Goal: Task Accomplishment & Management: Use online tool/utility

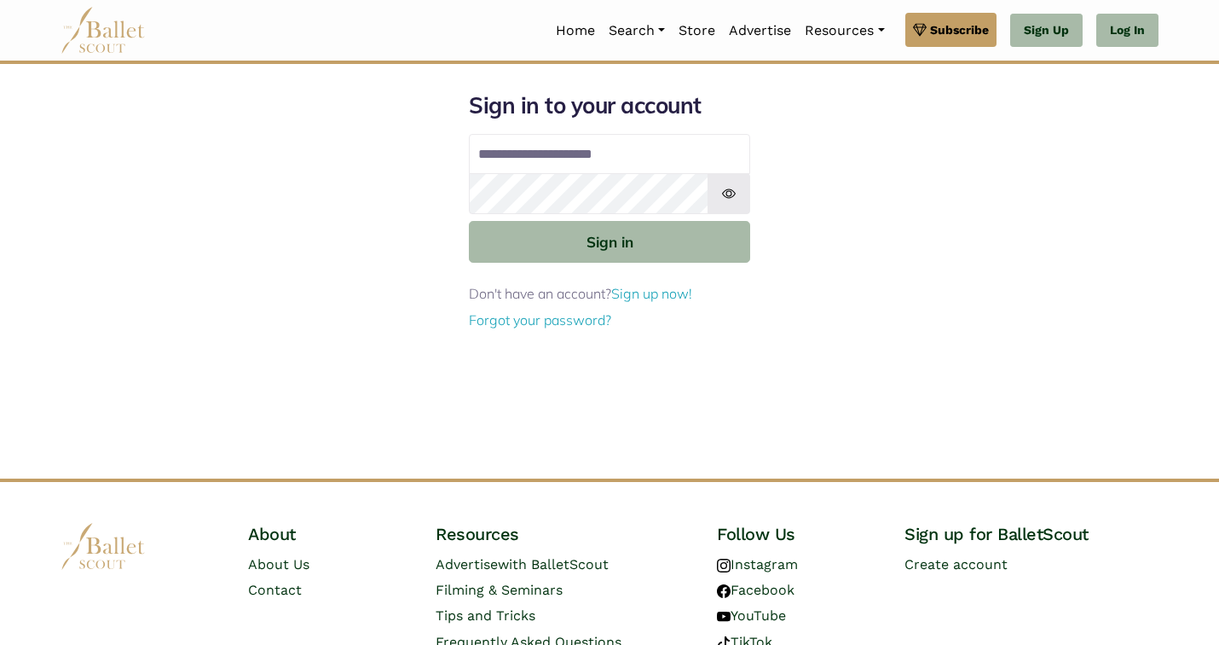
type input "**********"
click at [610, 240] on button "Sign in" at bounding box center [609, 242] width 281 height 42
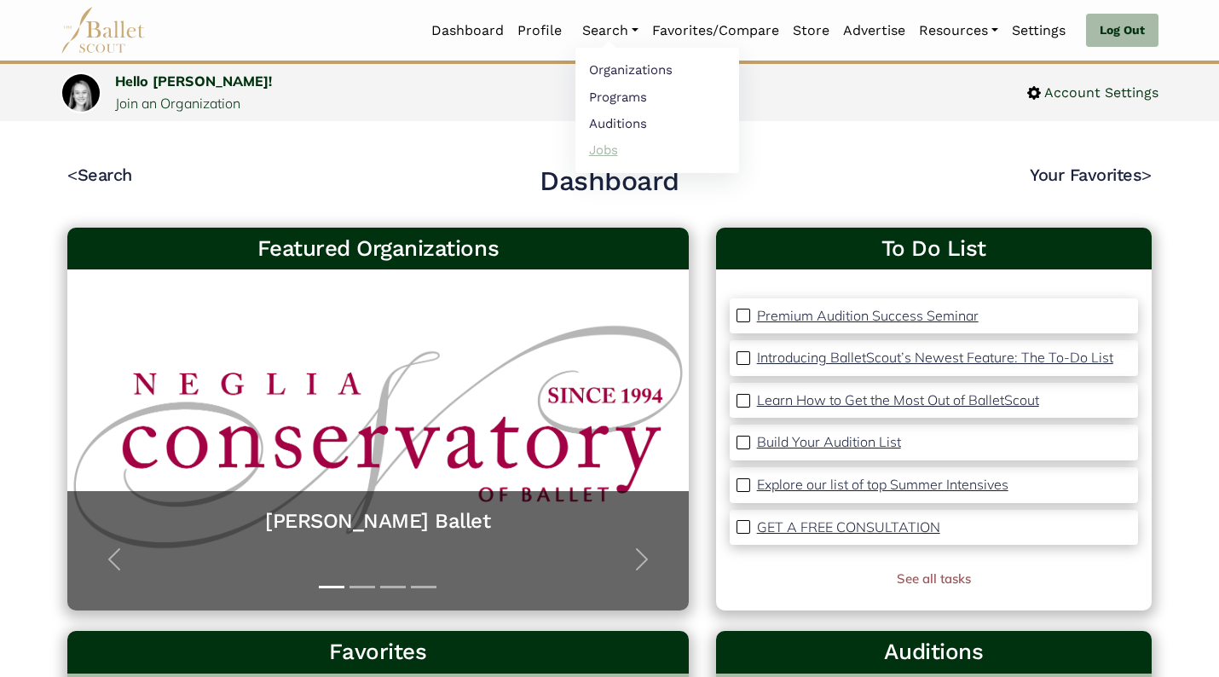
click at [621, 141] on link "Jobs" at bounding box center [658, 149] width 164 height 26
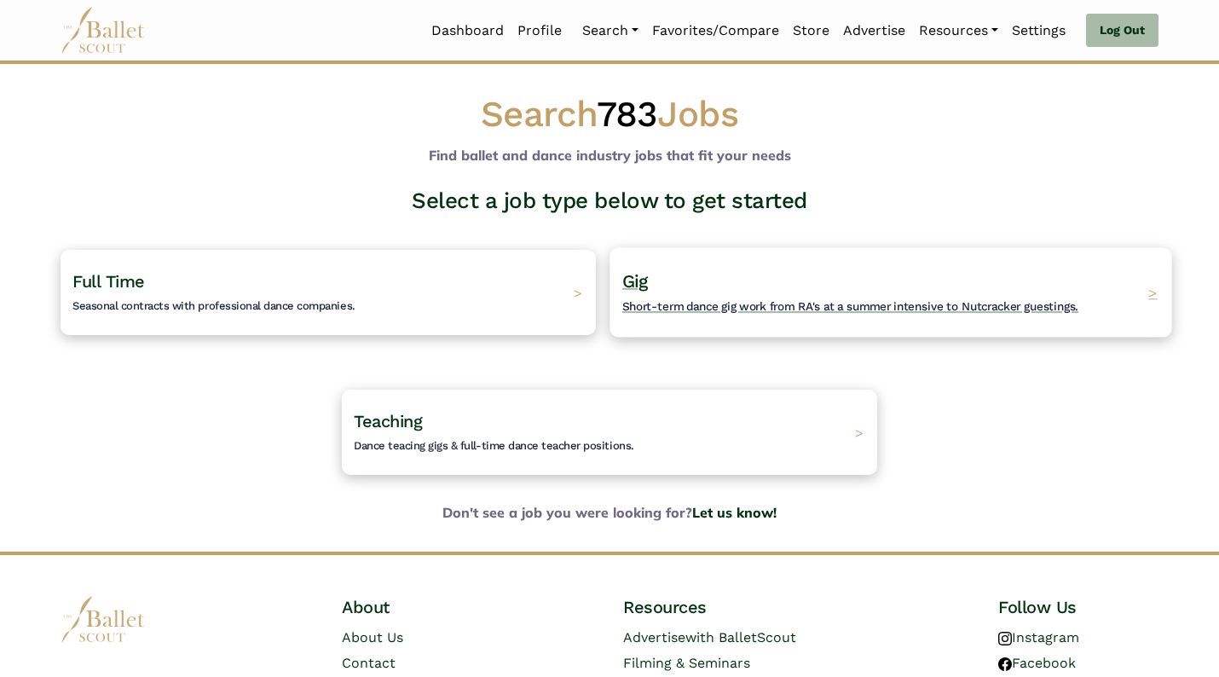
click at [866, 291] on h4 "Gig Short-term dance gig work from RA's at a summer intensive to Nutcracker gue…" at bounding box center [850, 292] width 456 height 47
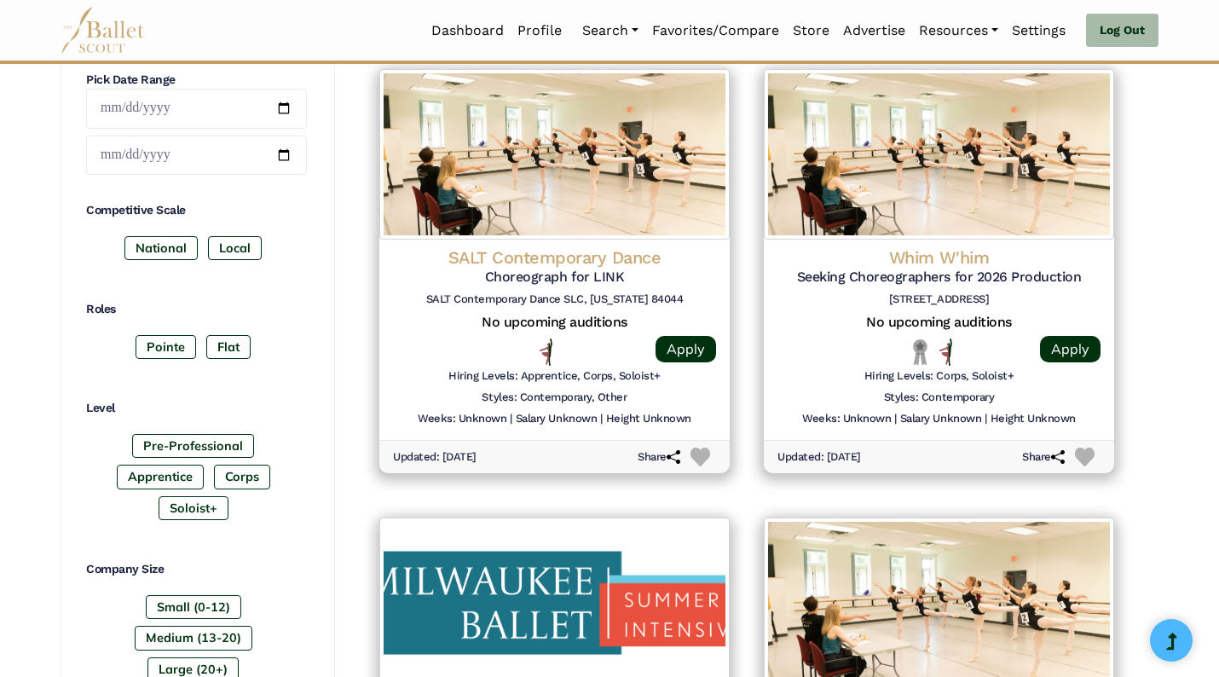
scroll to position [799, 0]
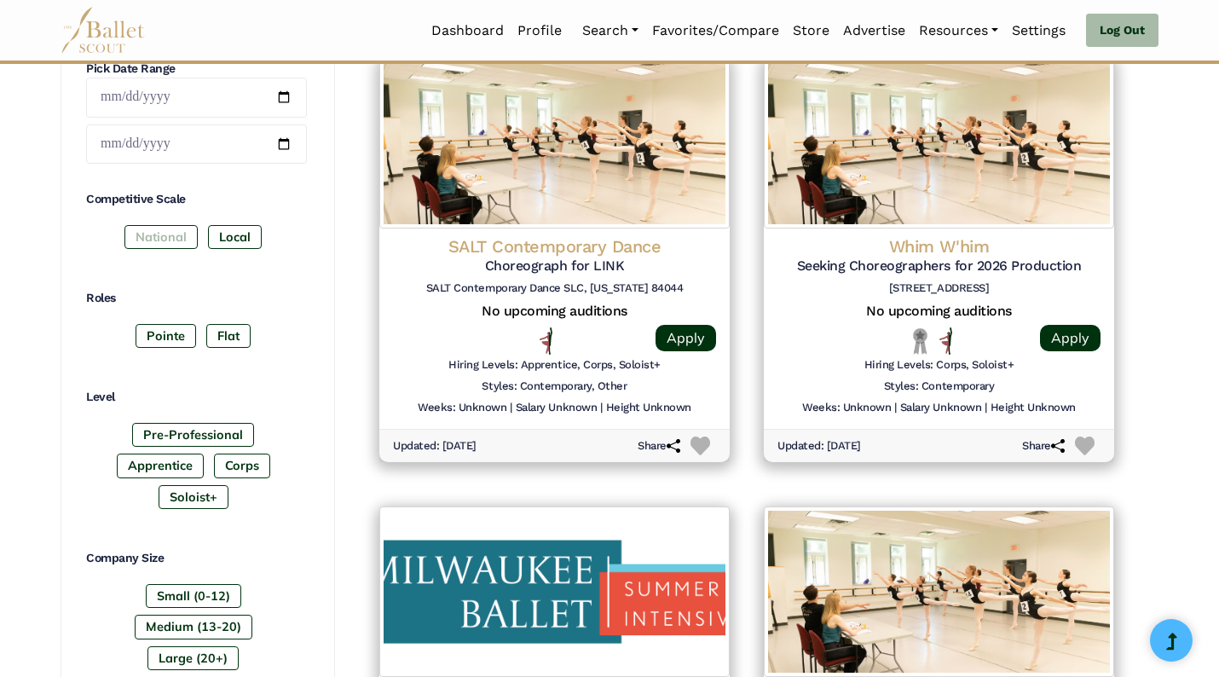
click at [177, 246] on label "National" at bounding box center [160, 237] width 73 height 24
click at [236, 265] on div "Competitive Scale National Local Roles Pointe Flat Level Pre-Professional Appre…" at bounding box center [196, 434] width 221 height 486
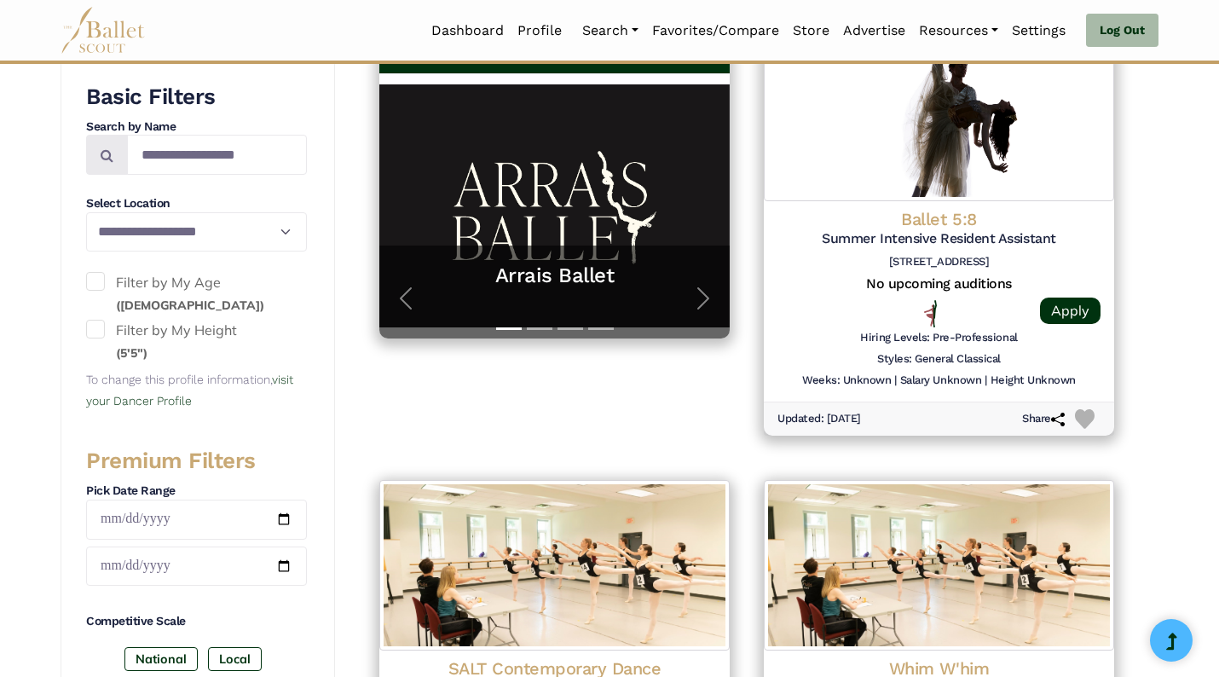
scroll to position [383, 0]
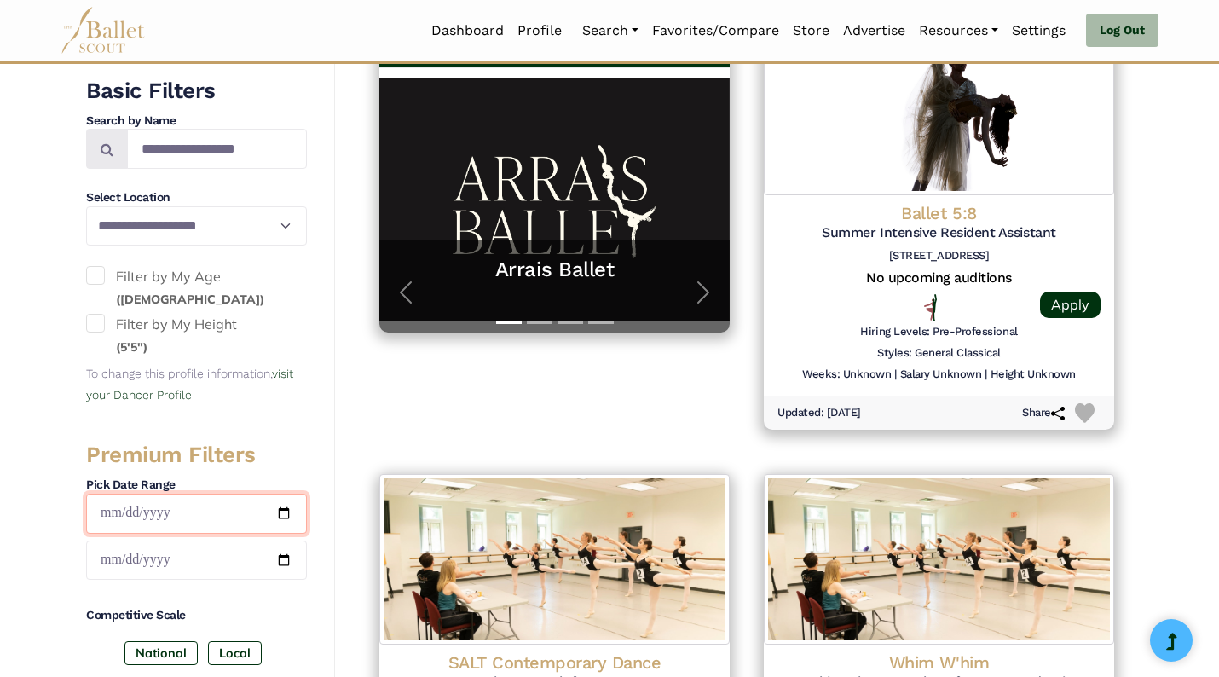
click at [124, 508] on input "date" at bounding box center [196, 514] width 221 height 40
type input "**********"
click at [253, 558] on input "date" at bounding box center [196, 561] width 221 height 40
type input "**********"
click at [247, 621] on h4 "Competitive Scale" at bounding box center [196, 615] width 221 height 17
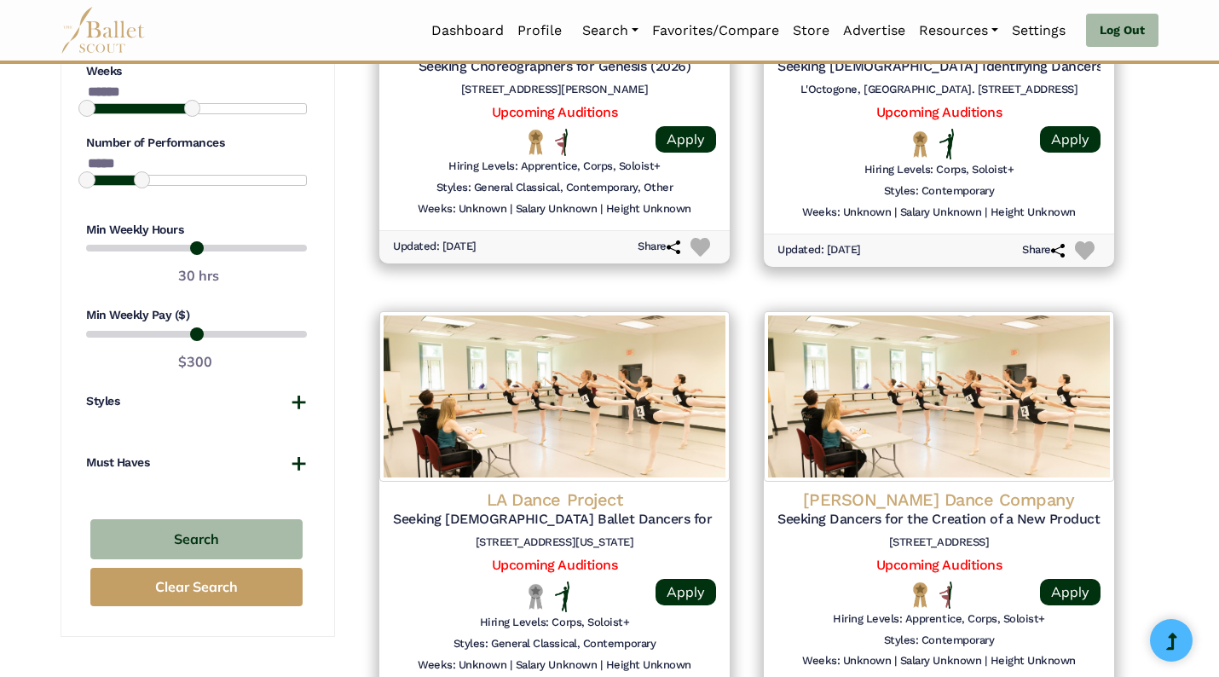
scroll to position [1493, 0]
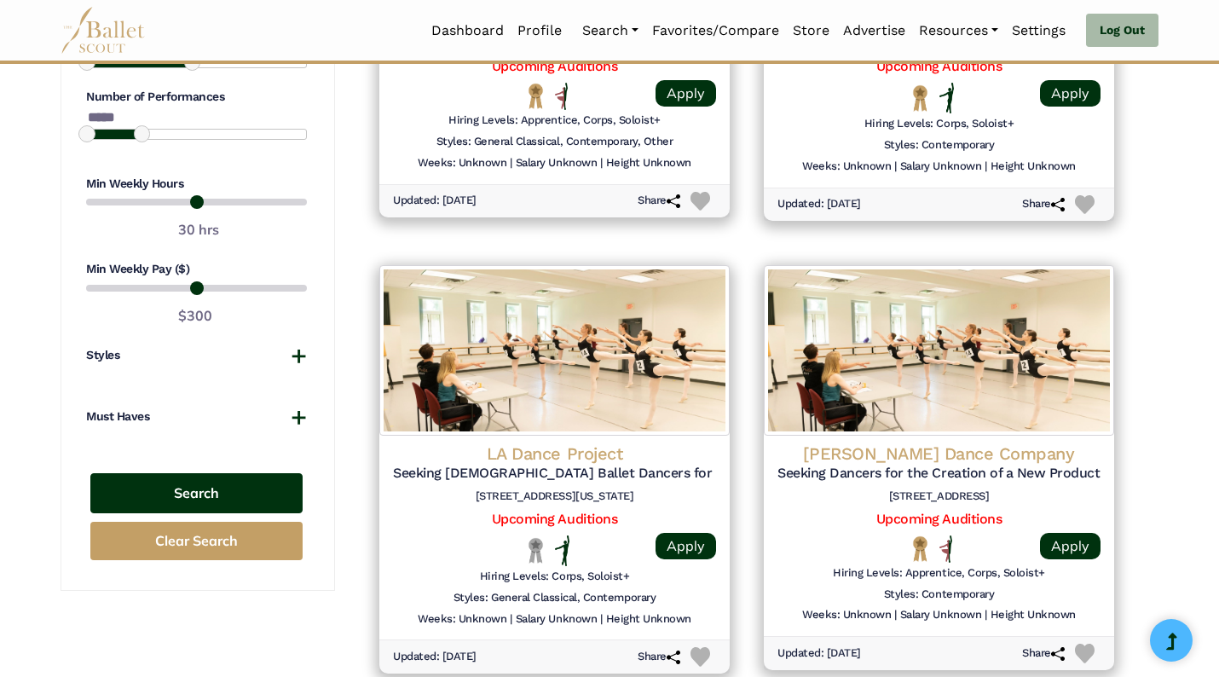
click at [155, 492] on button "Search" at bounding box center [196, 493] width 212 height 40
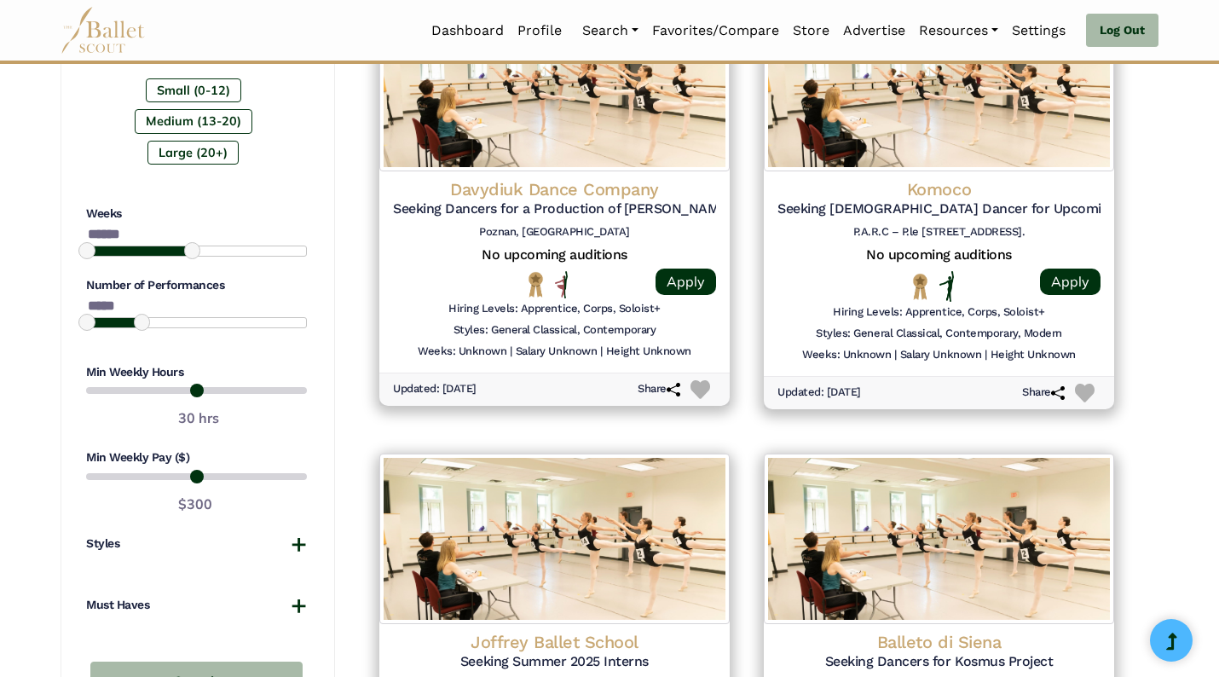
scroll to position [1305, 0]
